Goal: Task Accomplishment & Management: Manage account settings

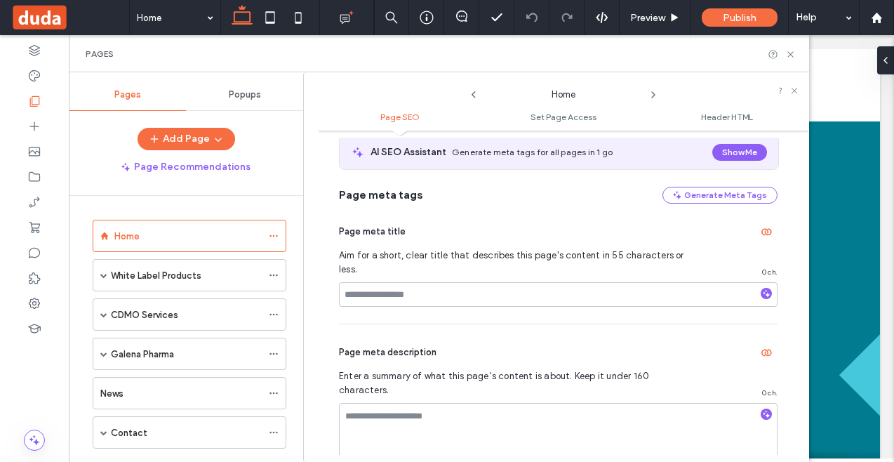
scroll to position [88, 0]
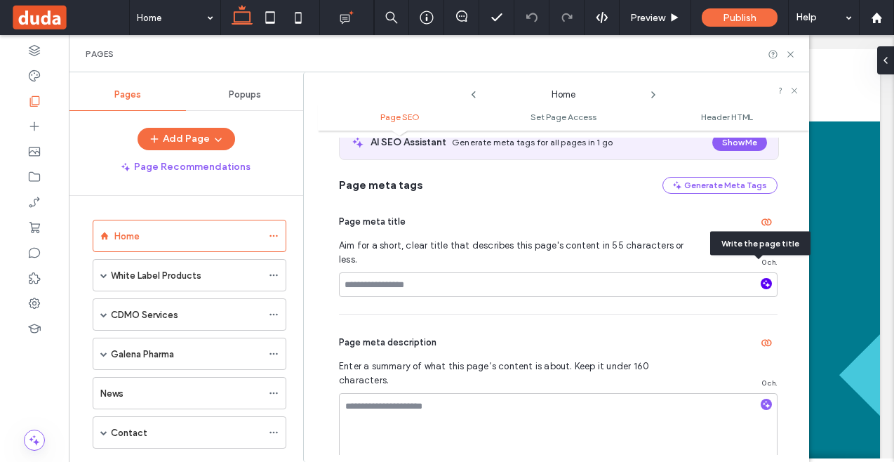
click at [762, 279] on icon "button" at bounding box center [767, 284] width 10 height 10
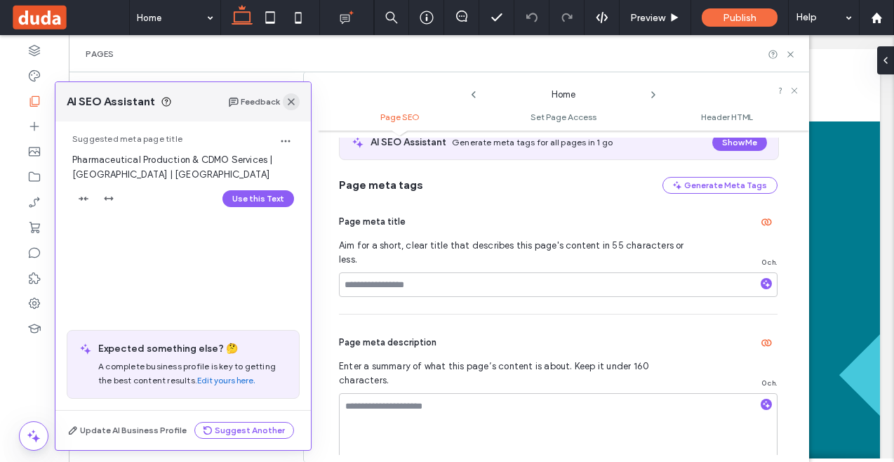
click at [292, 103] on use "button" at bounding box center [291, 101] width 7 height 7
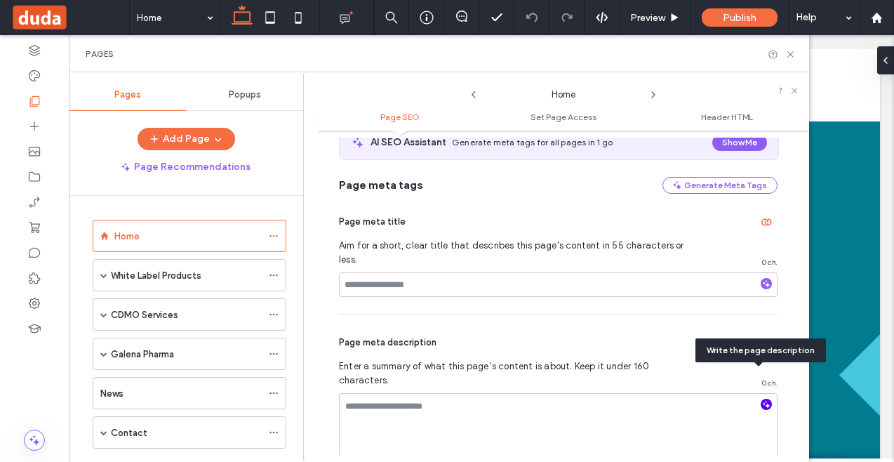
click at [762, 399] on icon "button" at bounding box center [767, 404] width 10 height 10
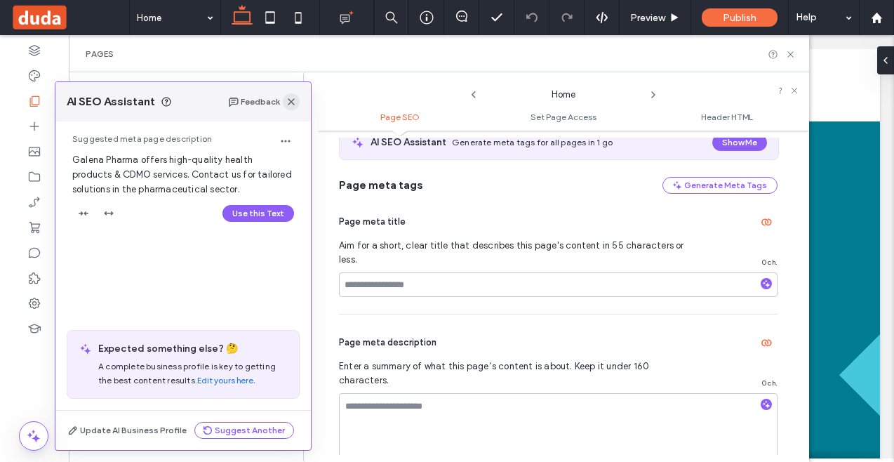
click at [296, 105] on icon "button" at bounding box center [291, 101] width 11 height 11
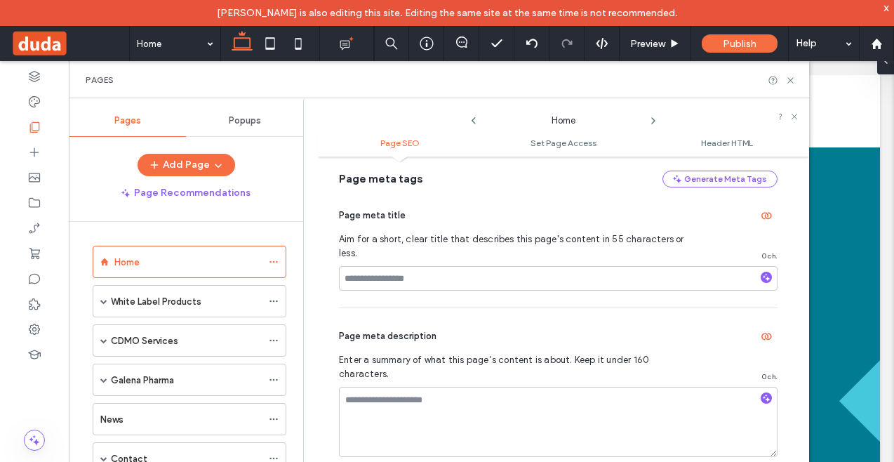
scroll to position [119, 0]
click at [105, 303] on span at bounding box center [103, 301] width 7 height 7
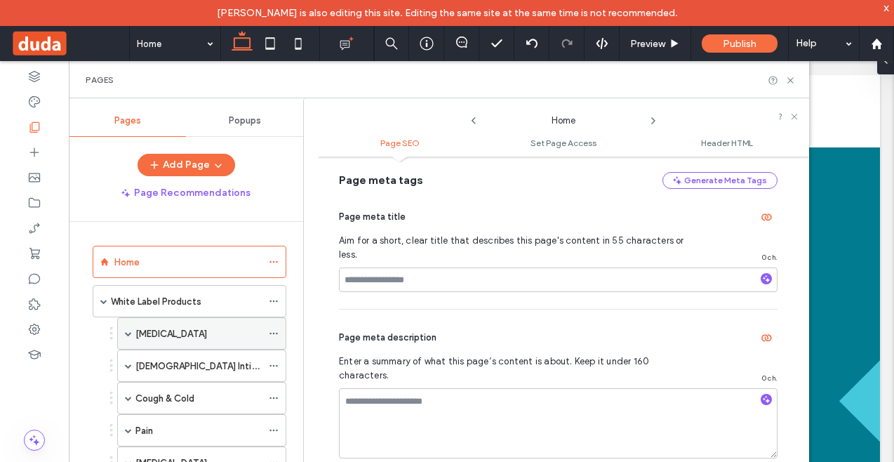
click at [126, 331] on span at bounding box center [128, 333] width 7 height 7
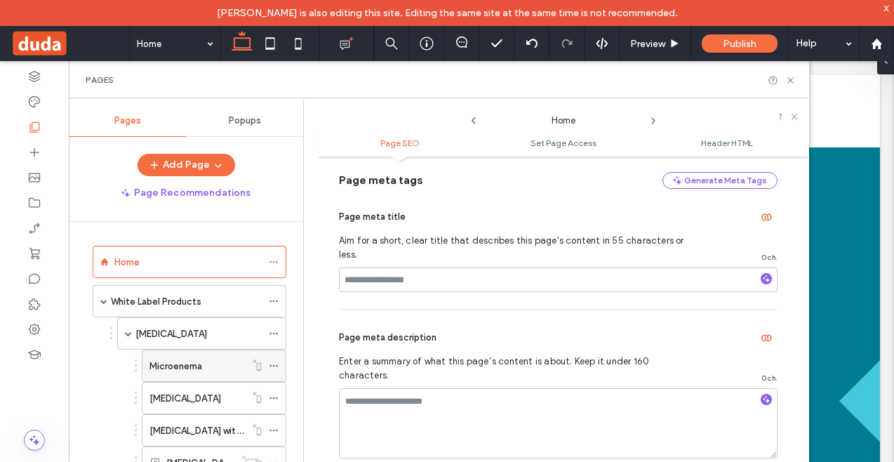
click at [158, 366] on label "Microenema" at bounding box center [175, 366] width 53 height 25
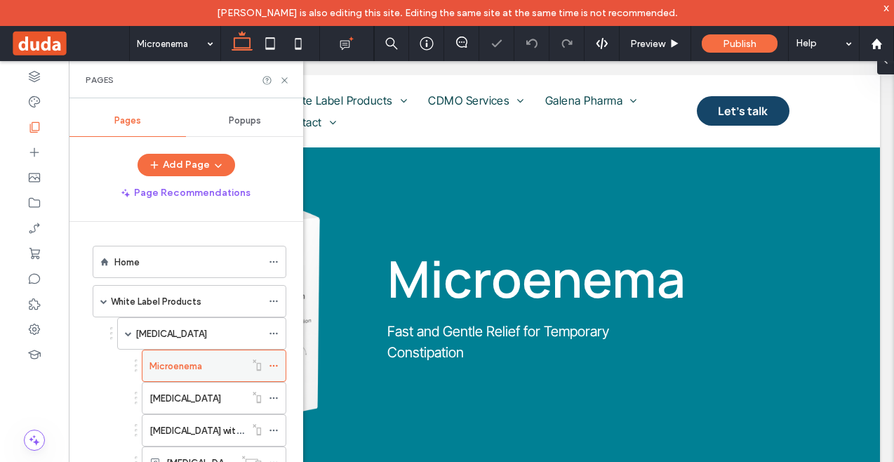
click at [279, 366] on div at bounding box center [277, 365] width 17 height 21
click at [276, 366] on use at bounding box center [274, 366] width 8 height 2
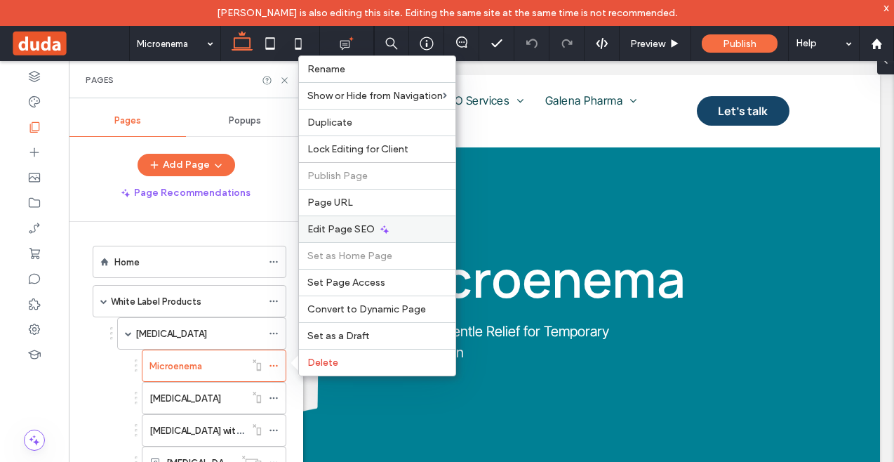
click at [354, 230] on span "Edit Page SEO" at bounding box center [340, 229] width 67 height 12
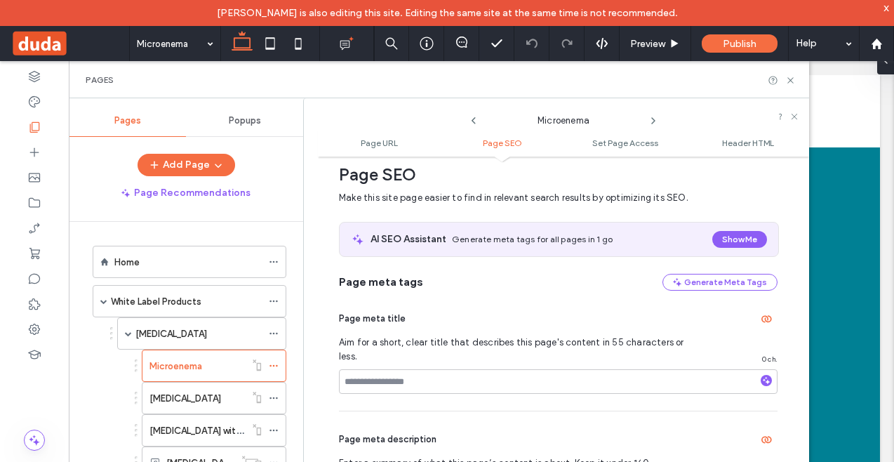
scroll to position [206, 0]
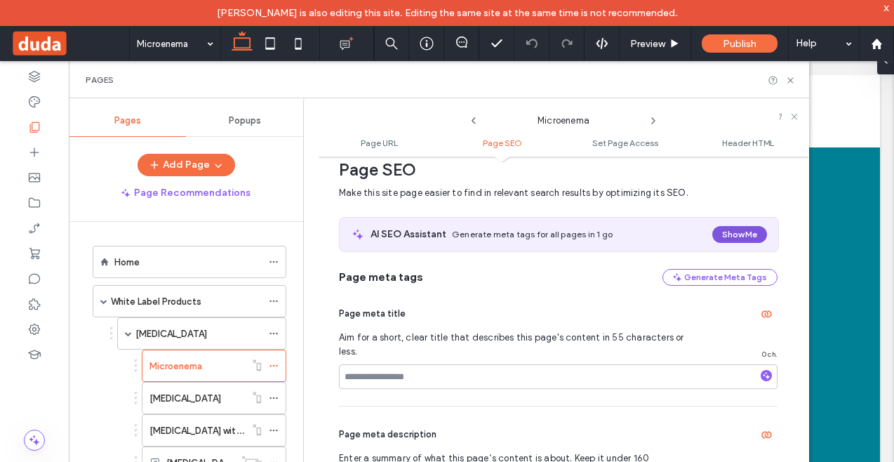
click at [721, 235] on button "Show Me" at bounding box center [739, 234] width 55 height 17
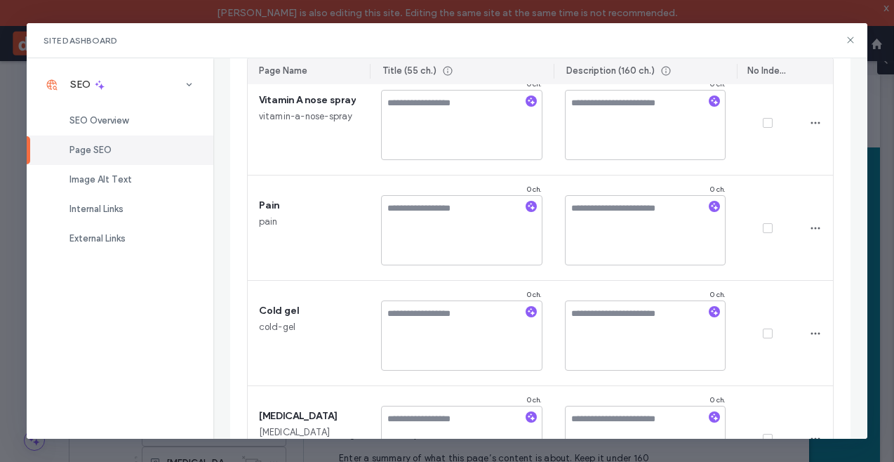
scroll to position [2245, 0]
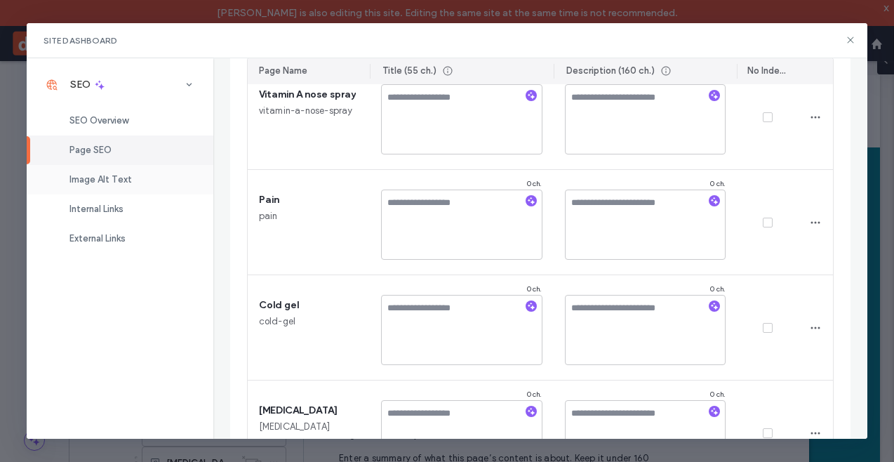
click at [126, 176] on span "Image Alt Text" at bounding box center [100, 179] width 62 height 11
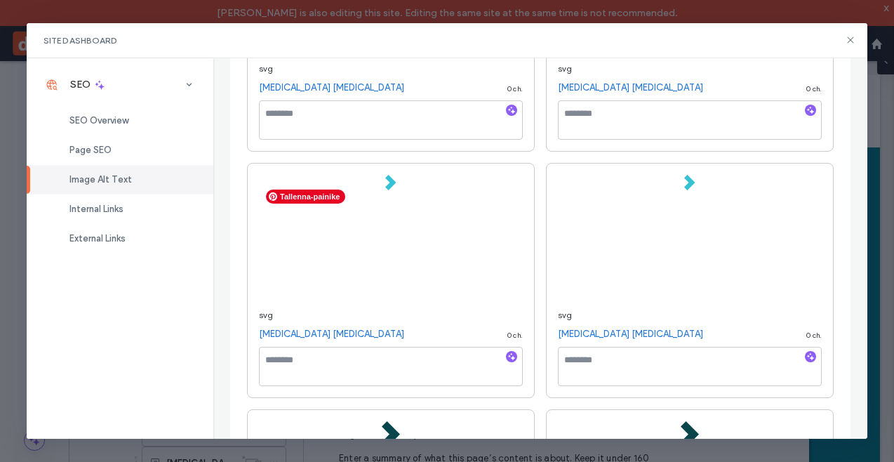
scroll to position [0, 0]
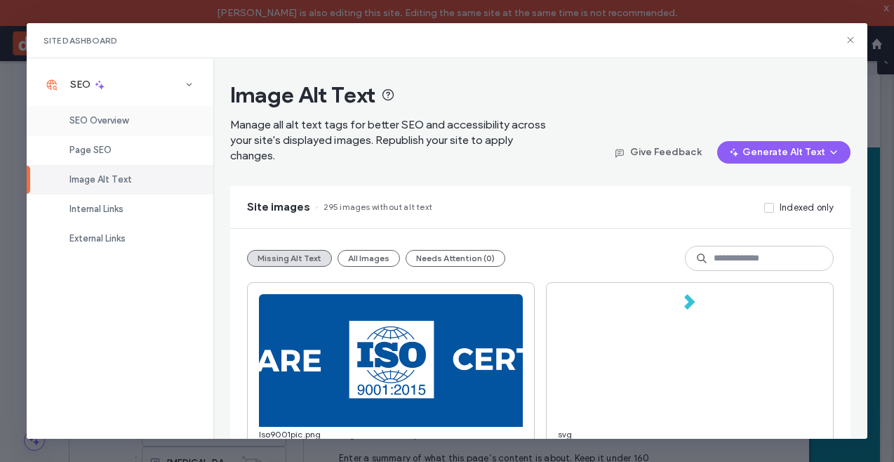
click at [98, 121] on span "SEO Overview" at bounding box center [98, 120] width 59 height 11
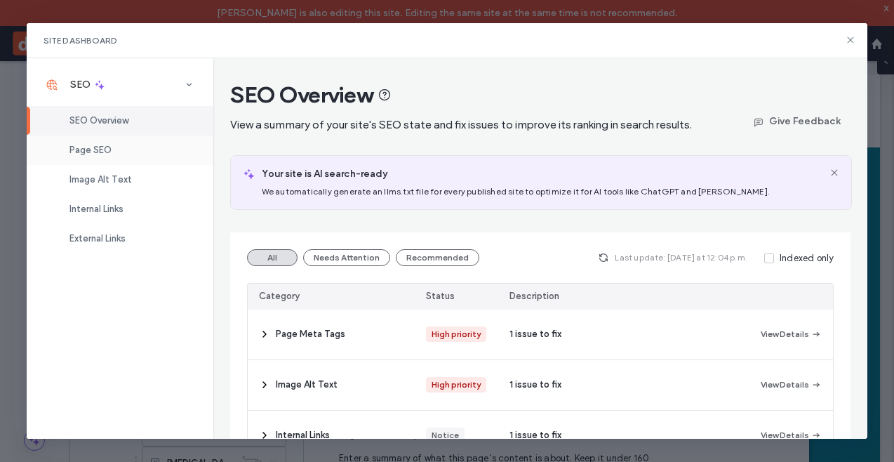
click at [117, 146] on div "Page SEO" at bounding box center [120, 149] width 187 height 29
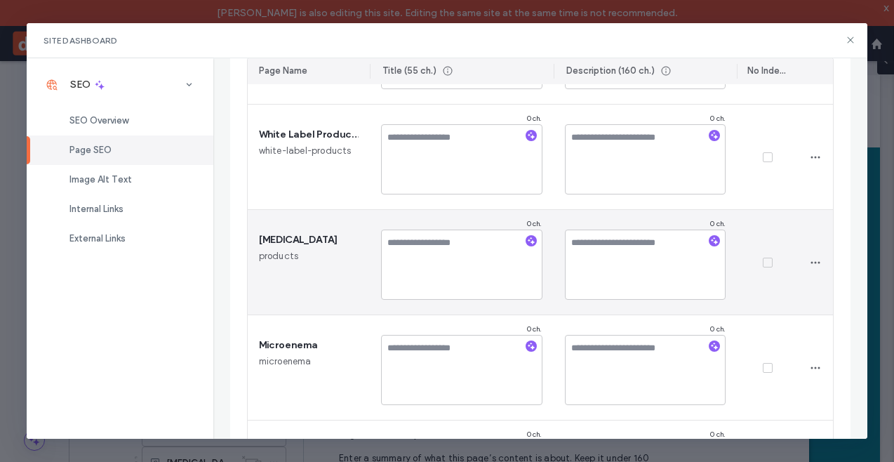
scroll to position [307, 0]
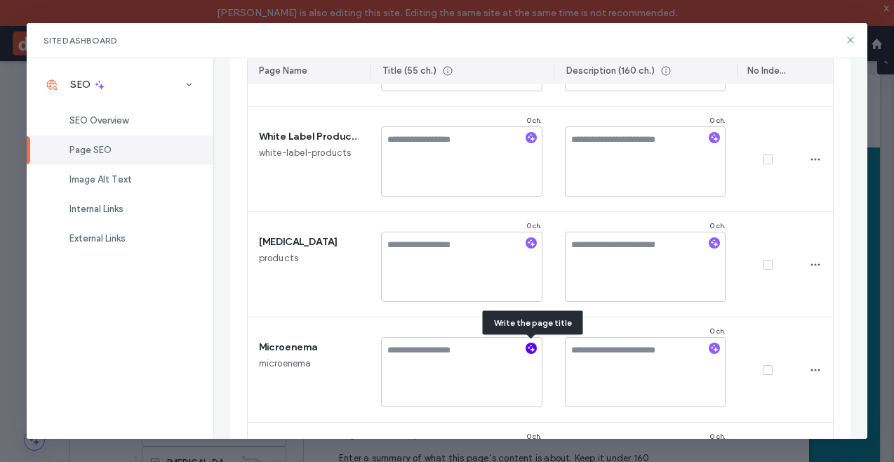
click at [529, 348] on use "button" at bounding box center [531, 349] width 8 height 8
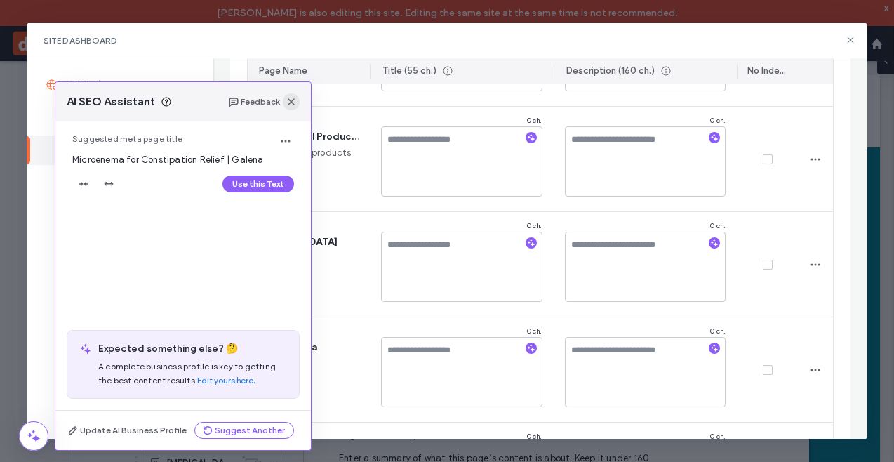
click at [291, 104] on icon "button" at bounding box center [291, 101] width 11 height 11
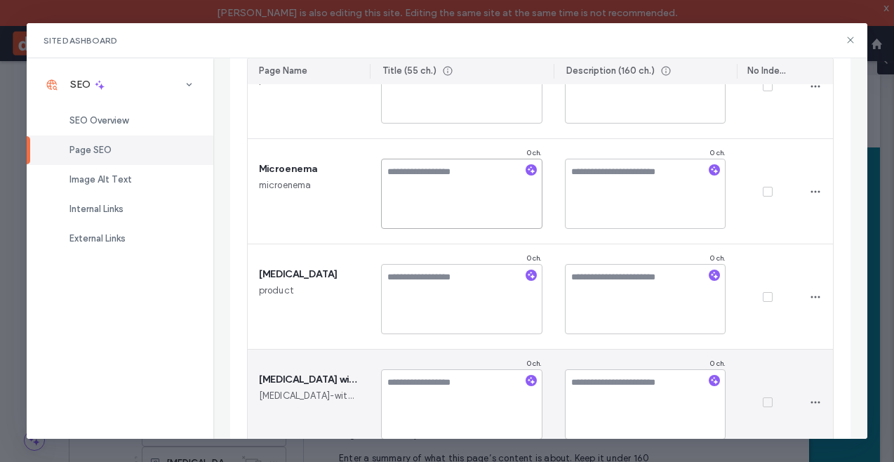
scroll to position [488, 0]
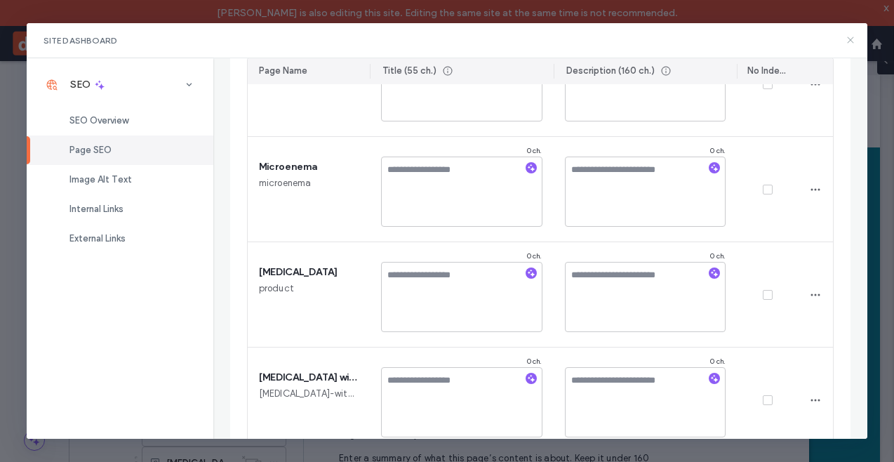
click at [849, 41] on use at bounding box center [850, 40] width 6 height 6
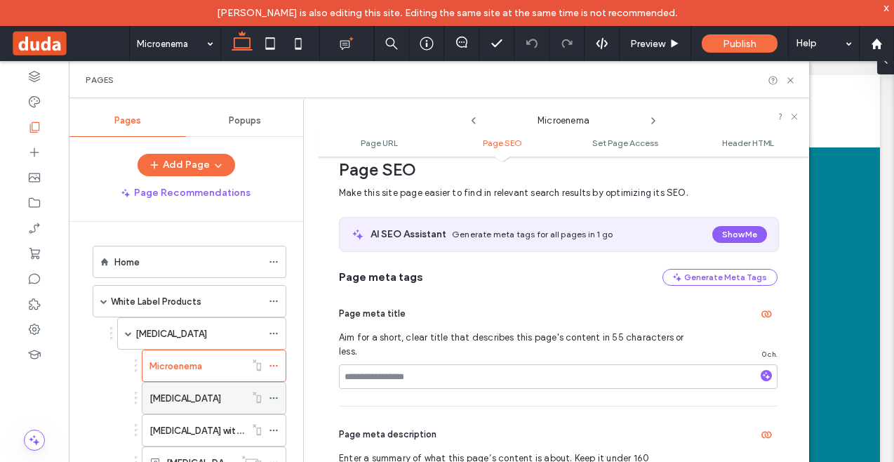
click at [272, 401] on icon at bounding box center [274, 398] width 10 height 10
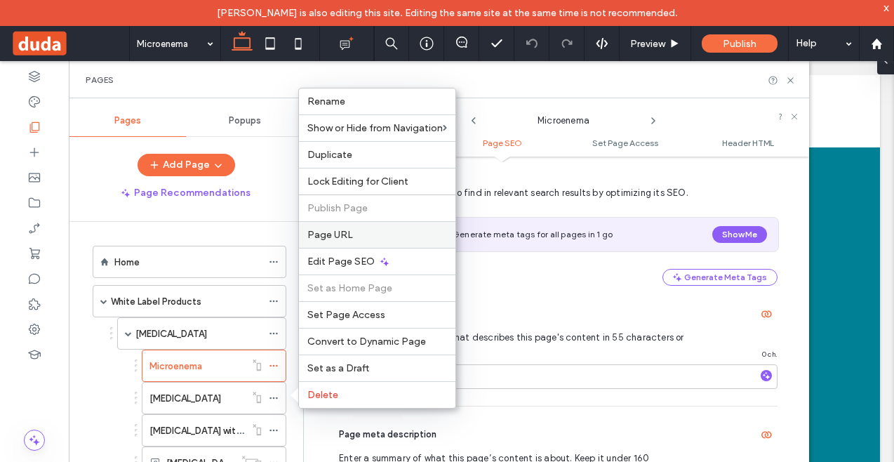
click at [343, 229] on span "Page URL" at bounding box center [330, 235] width 46 height 12
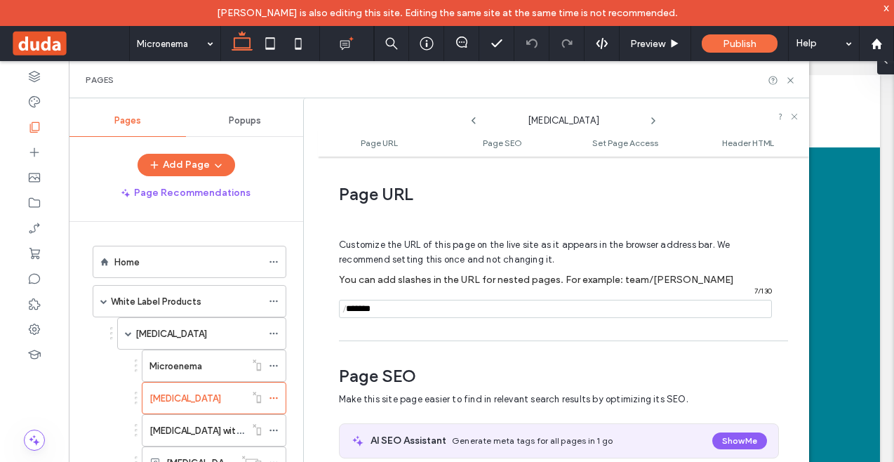
scroll to position [7, 0]
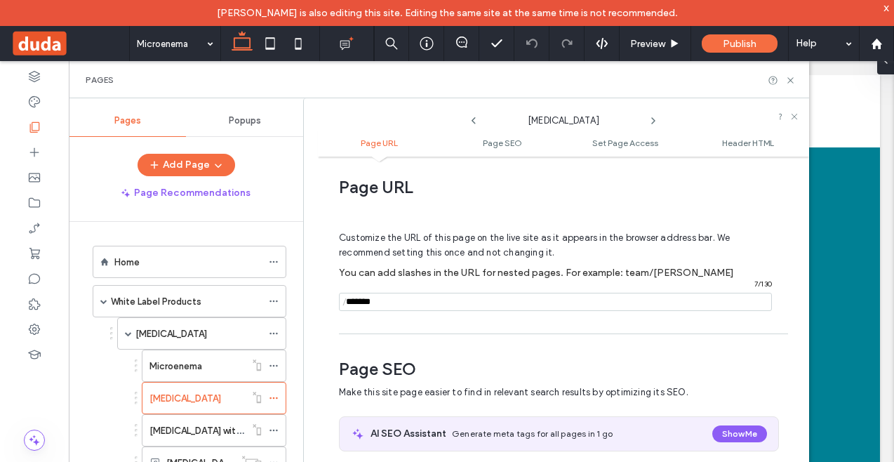
drag, startPoint x: 392, startPoint y: 305, endPoint x: 345, endPoint y: 303, distance: 46.4
click at [345, 303] on div "/ 7 / 130" at bounding box center [555, 302] width 433 height 18
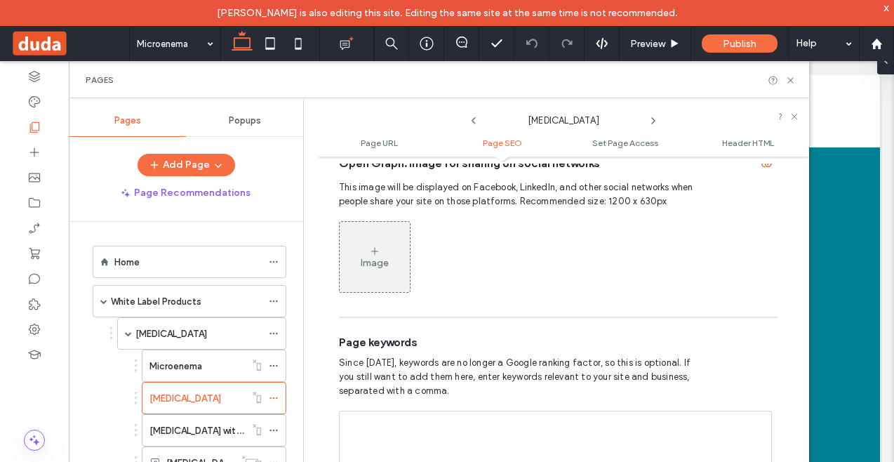
scroll to position [737, 0]
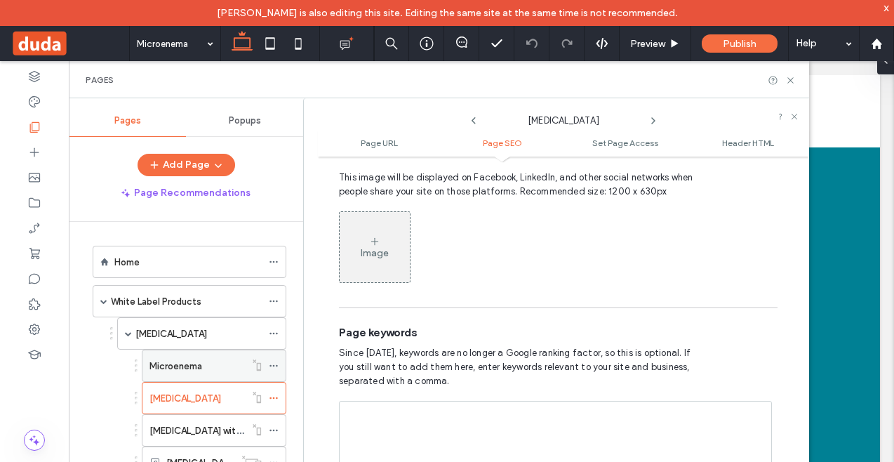
type input "********"
click at [178, 365] on label "Microenema" at bounding box center [175, 366] width 53 height 25
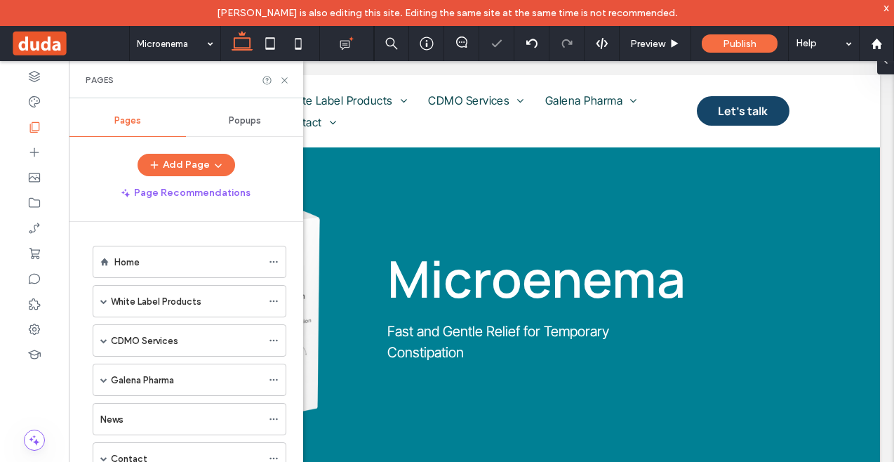
scroll to position [0, 0]
click at [274, 303] on icon at bounding box center [274, 301] width 10 height 10
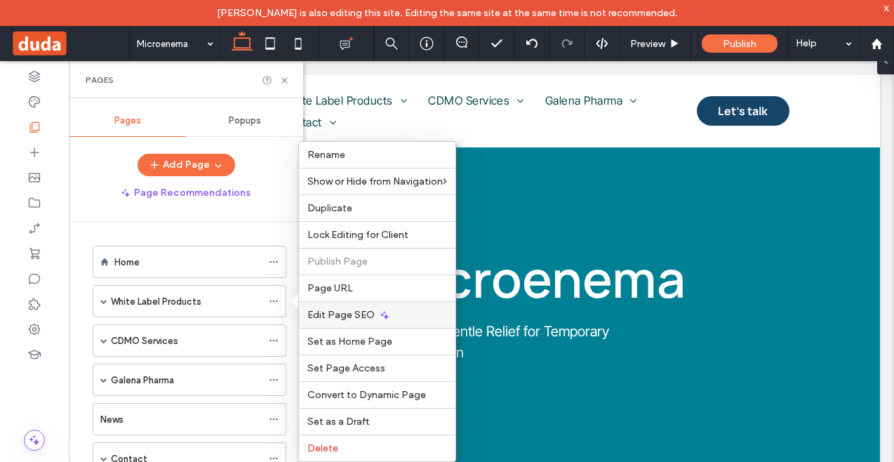
click at [358, 313] on span "Edit Page SEO" at bounding box center [340, 315] width 67 height 12
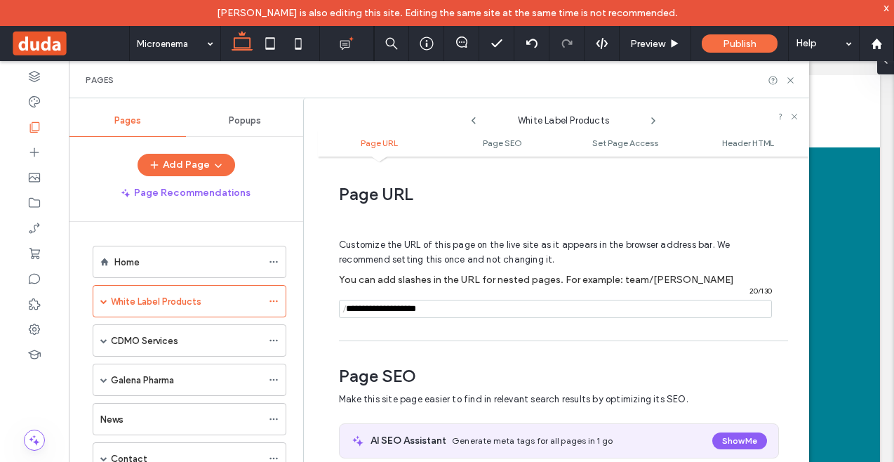
scroll to position [193, 0]
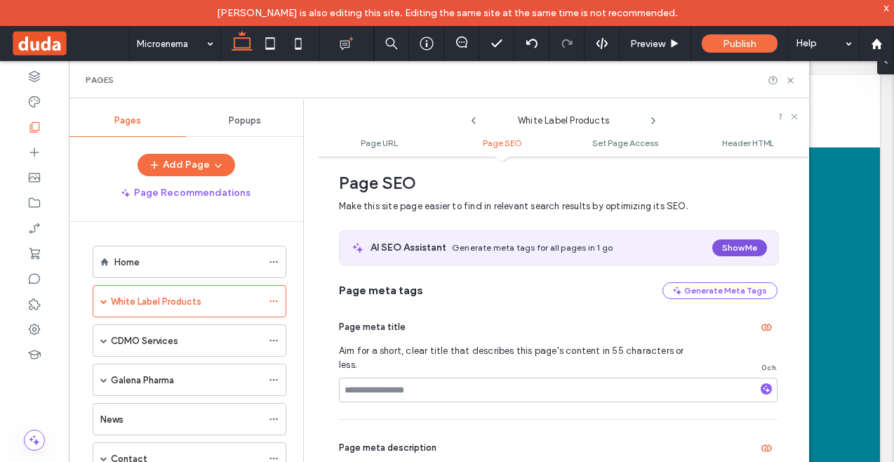
click at [731, 247] on button "Show Me" at bounding box center [739, 247] width 55 height 17
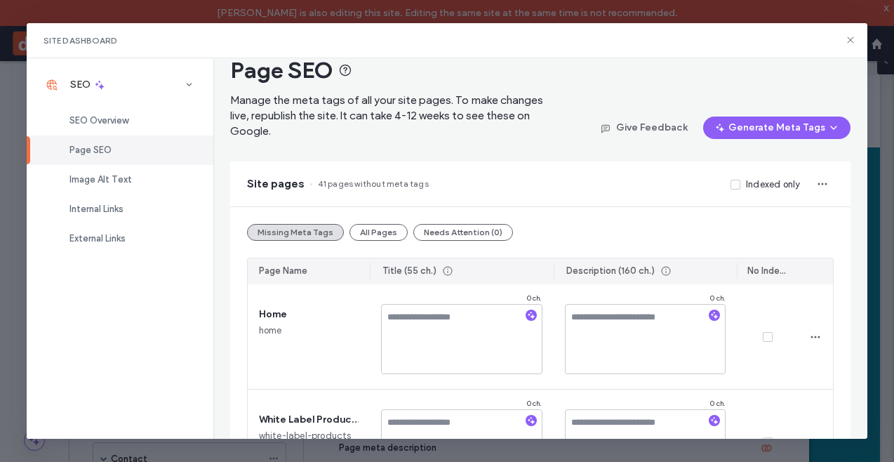
scroll to position [0, 0]
